Goal: Find specific page/section: Find specific page/section

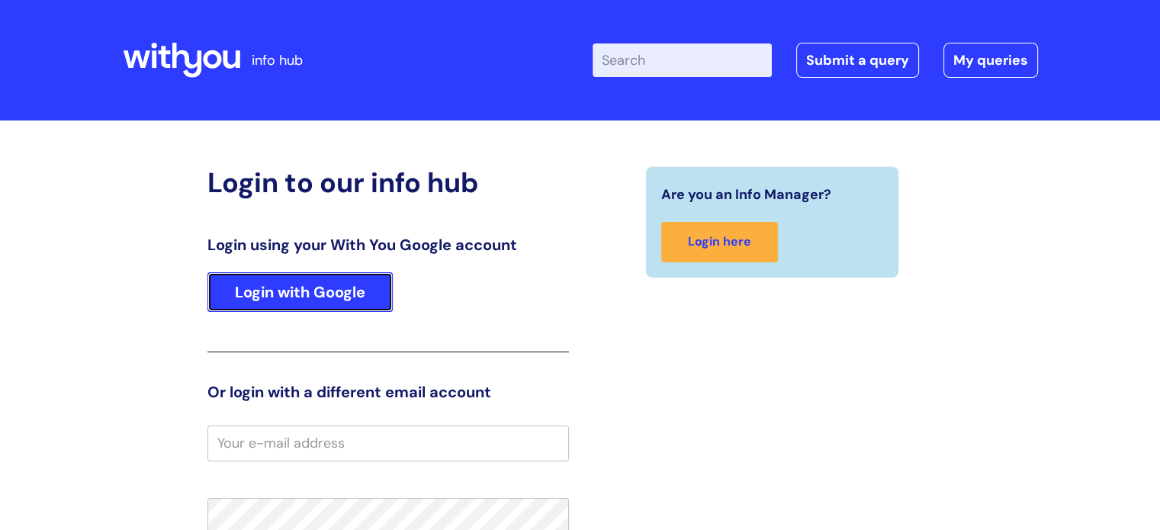
click at [310, 303] on link "Login with Google" at bounding box center [299, 292] width 185 height 40
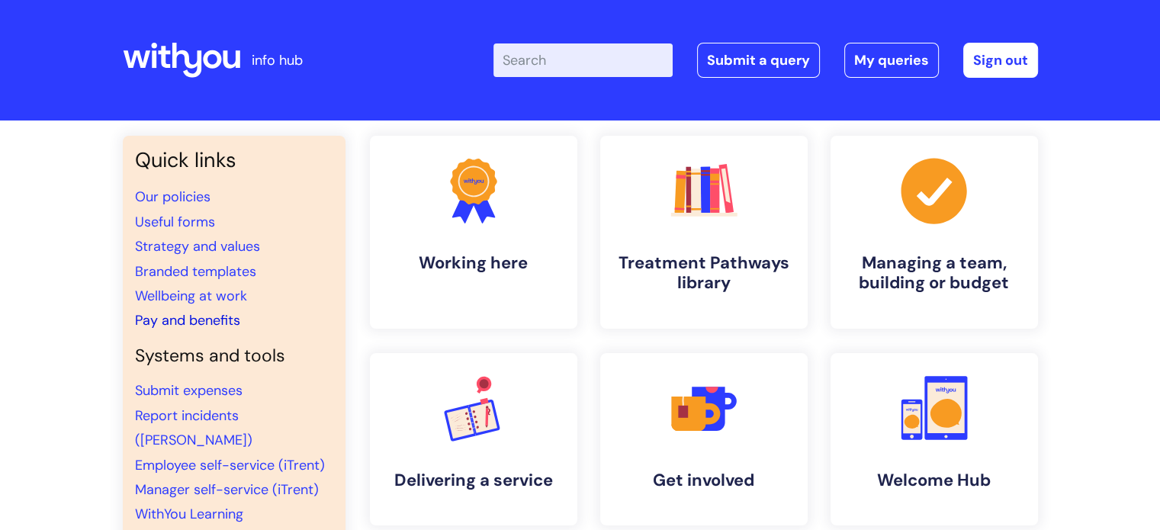
click at [199, 320] on link "Pay and benefits" at bounding box center [187, 320] width 105 height 18
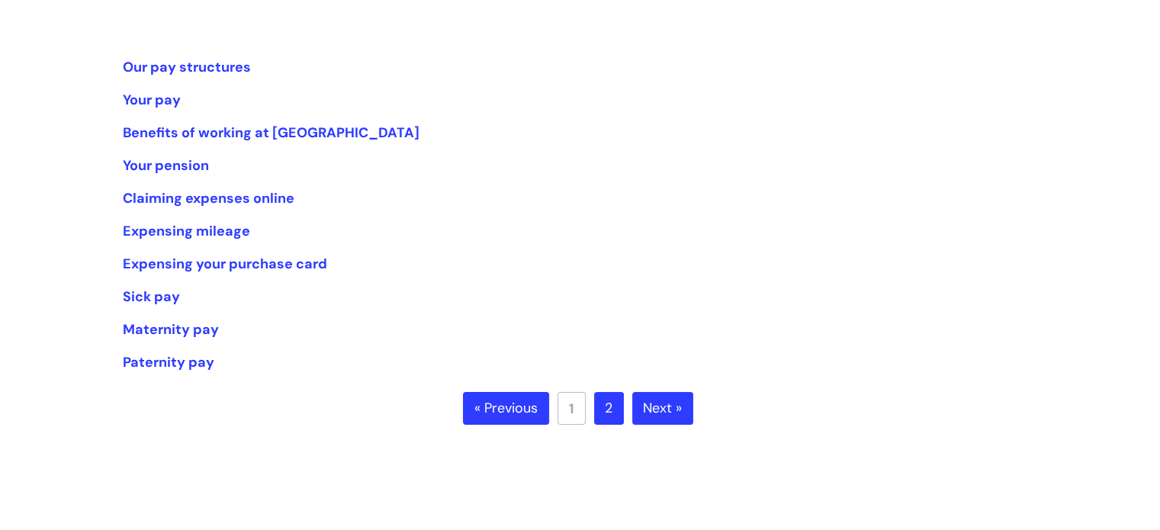
scroll to position [188, 0]
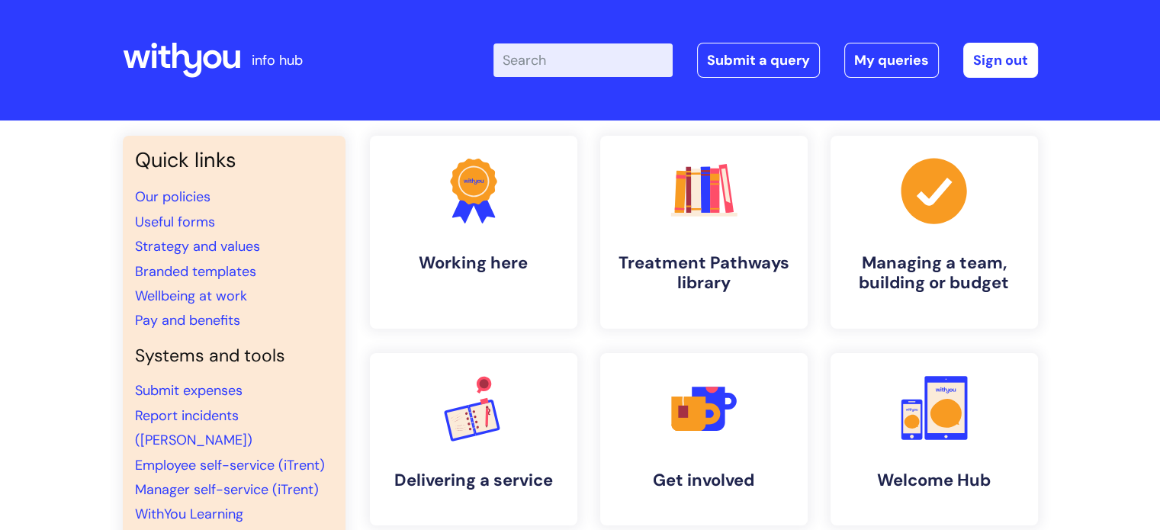
scroll to position [127, 0]
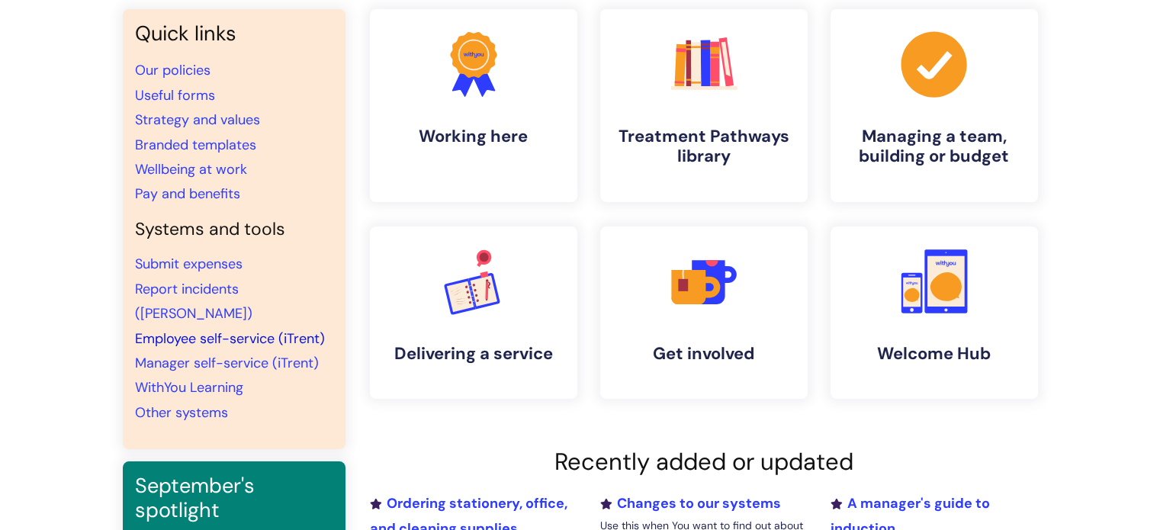
click at [177, 330] on link "Employee self-service (iTrent)" at bounding box center [230, 339] width 190 height 18
